Goal: Navigation & Orientation: Find specific page/section

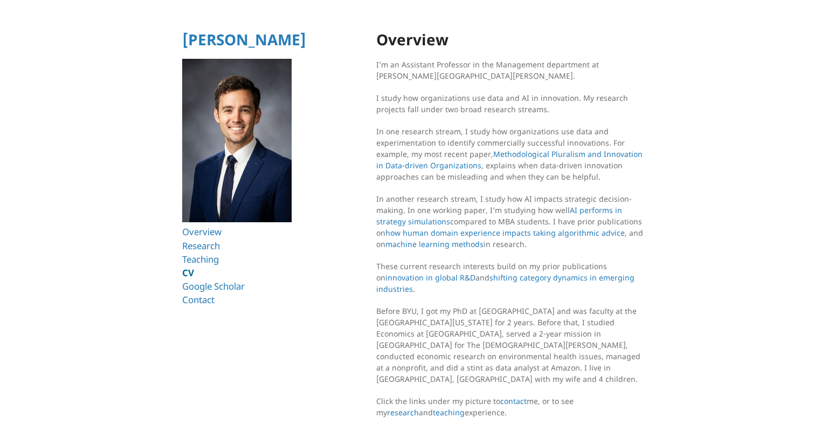
click at [193, 274] on link "CV" at bounding box center [188, 272] width 12 height 12
click at [209, 256] on link "Teaching" at bounding box center [202, 259] width 41 height 12
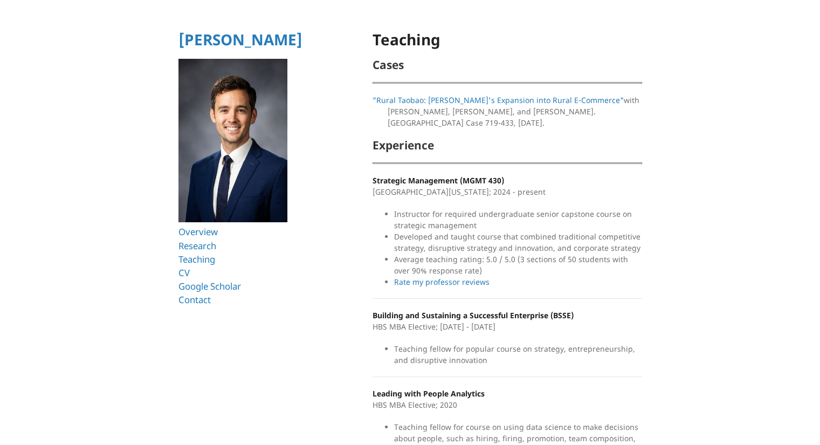
click at [209, 270] on li "CV" at bounding box center [251, 272] width 146 height 13
click at [218, 298] on li "Contact" at bounding box center [251, 299] width 146 height 13
click at [201, 250] on link "Research" at bounding box center [199, 245] width 42 height 12
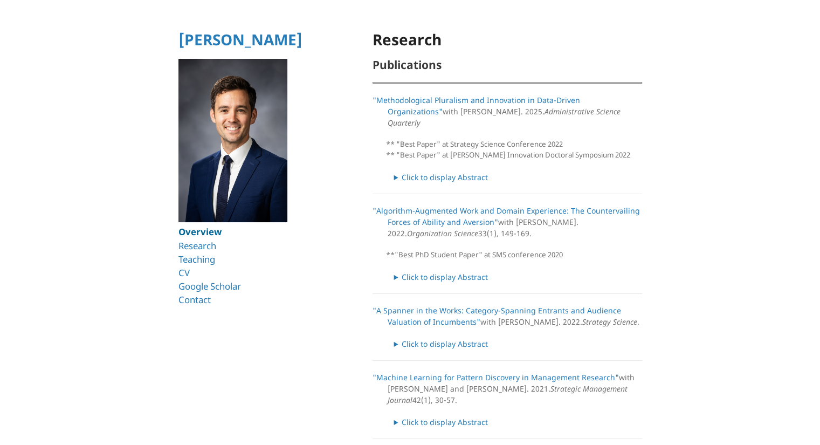
click at [201, 237] on link "Overview" at bounding box center [199, 231] width 43 height 12
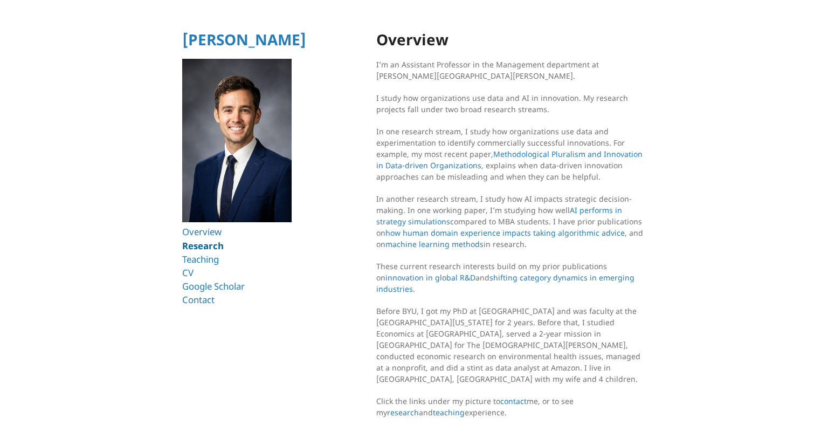
click at [204, 246] on link "Research" at bounding box center [203, 245] width 42 height 12
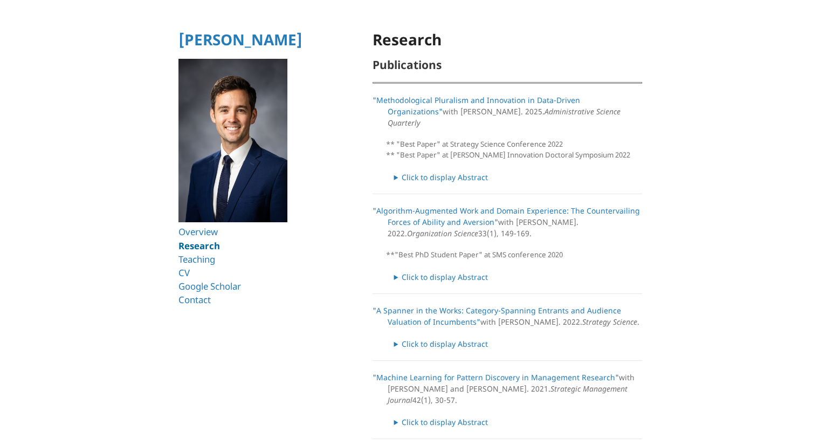
click at [204, 239] on link "Research" at bounding box center [199, 245] width 42 height 12
click at [211, 258] on link "Teaching" at bounding box center [198, 259] width 41 height 12
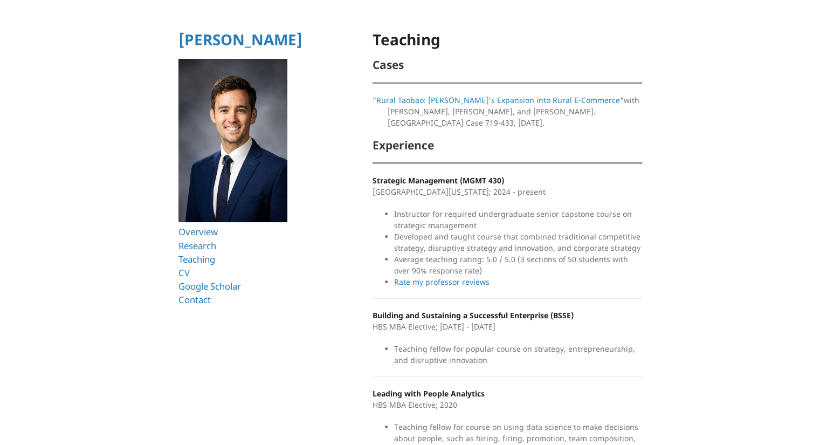
click at [192, 267] on li "CV" at bounding box center [251, 272] width 146 height 13
click at [189, 268] on li "CV" at bounding box center [251, 272] width 146 height 13
click at [181, 280] on li "Google Scholar" at bounding box center [251, 285] width 146 height 13
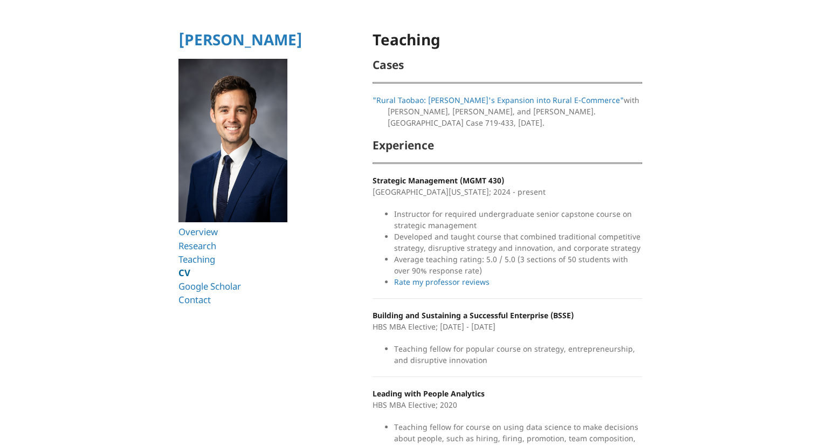
click at [181, 278] on link "CV" at bounding box center [184, 272] width 12 height 12
